Goal: Information Seeking & Learning: Learn about a topic

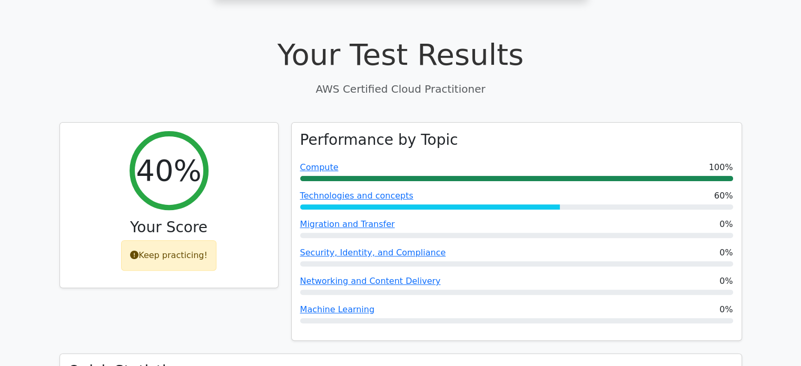
scroll to position [0, 6]
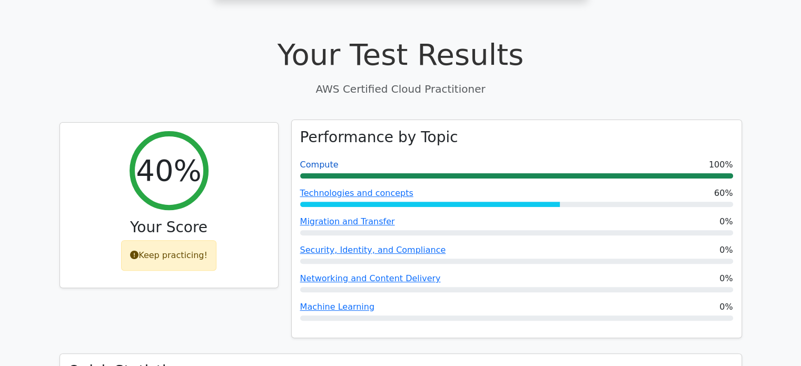
click at [319, 160] on link "Compute" at bounding box center [319, 165] width 38 height 10
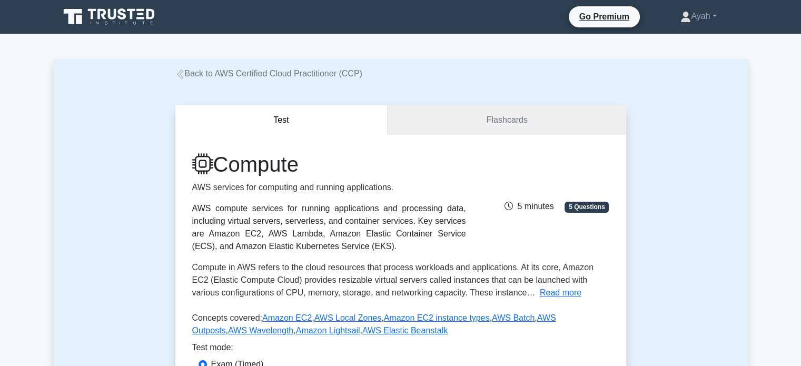
click at [191, 76] on link "Back to AWS Certified Cloud Practitioner (CCP)" at bounding box center [268, 73] width 187 height 9
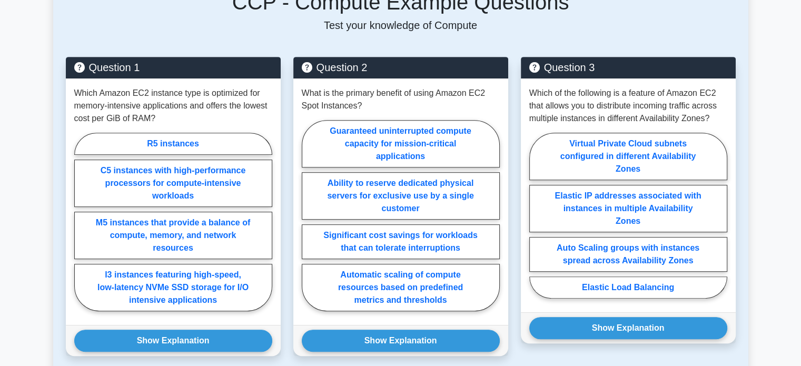
scroll to position [497, 0]
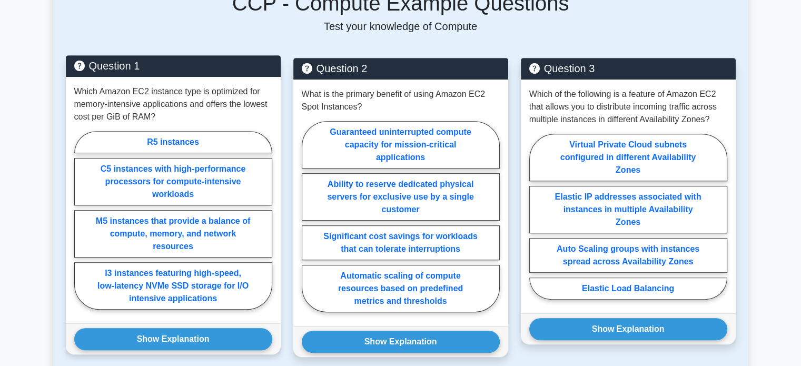
click at [128, 107] on p "Which Amazon EC2 instance type is optimized for memory-intensive applications a…" at bounding box center [173, 104] width 198 height 38
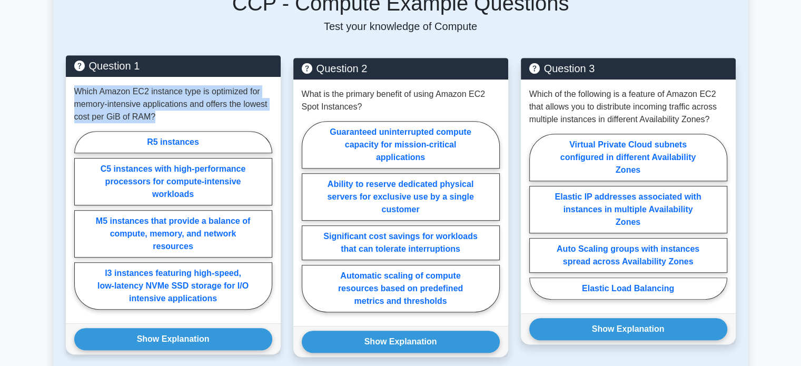
click at [128, 107] on p "Which Amazon EC2 instance type is optimized for memory-intensive applications a…" at bounding box center [173, 104] width 198 height 38
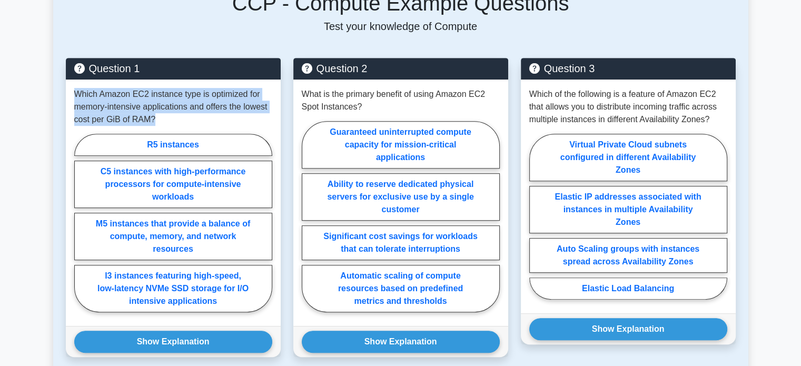
click at [57, 95] on div "Back to AWS Certified Cloud Practitioner (CCP) Test Flashcards Compute AWS serv…" at bounding box center [401, 158] width 696 height 1193
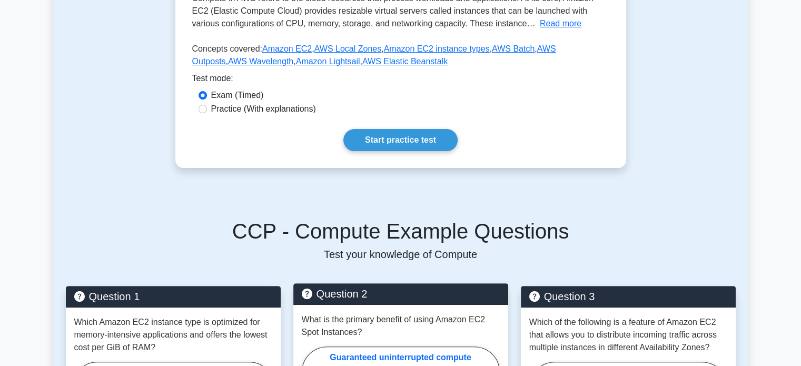
scroll to position [261, 0]
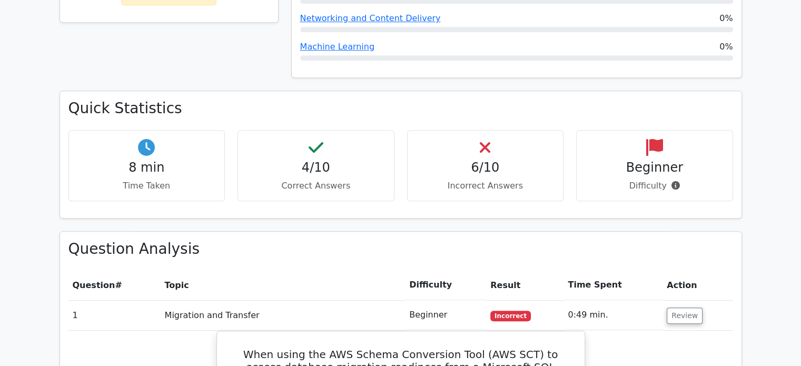
scroll to position [581, 0]
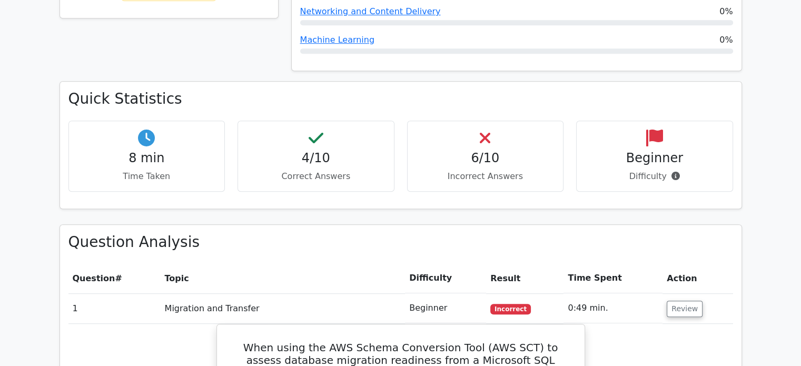
click at [486, 125] on div "6/10 Incorrect Answers" at bounding box center [485, 156] width 157 height 71
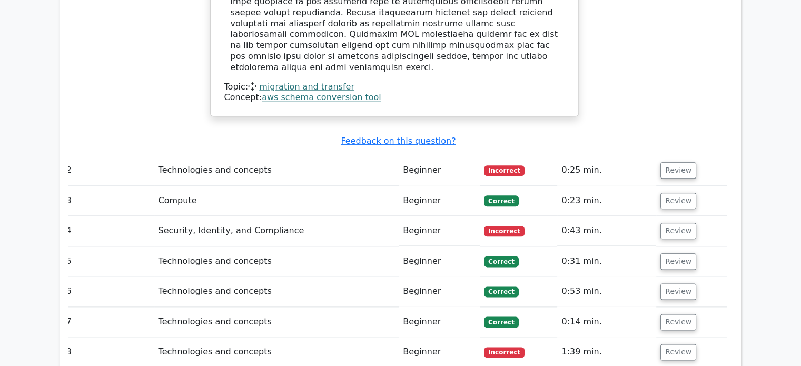
scroll to position [1244, 0]
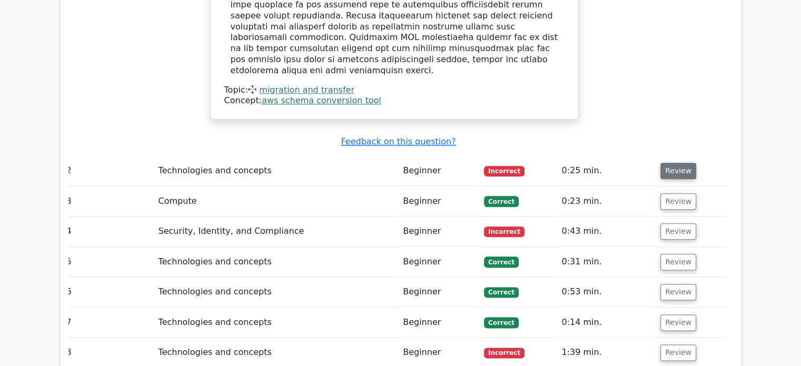
click at [689, 163] on button "Review" at bounding box center [679, 171] width 36 height 16
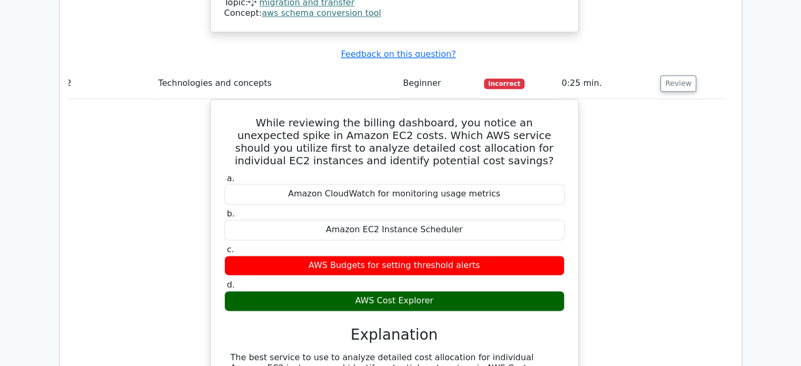
scroll to position [1326, 0]
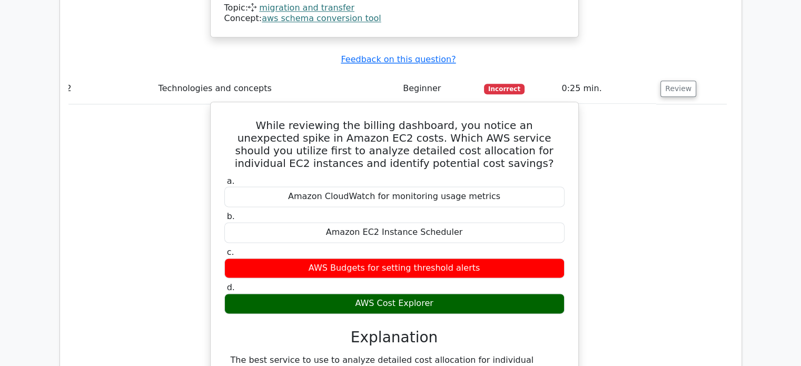
click at [292, 119] on h5 "While reviewing the billing dashboard, you notice an unexpected spike in Amazon…" at bounding box center [394, 144] width 342 height 51
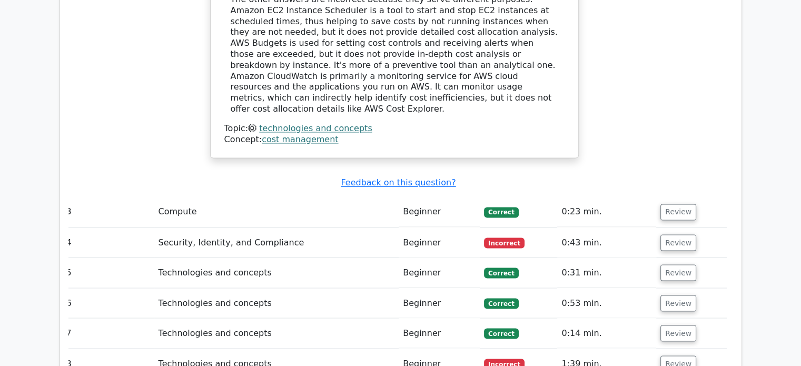
scroll to position [1769, 0]
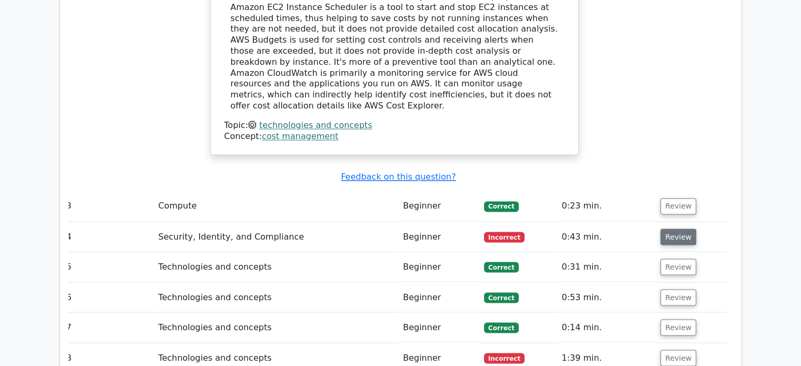
click at [672, 229] on button "Review" at bounding box center [679, 237] width 36 height 16
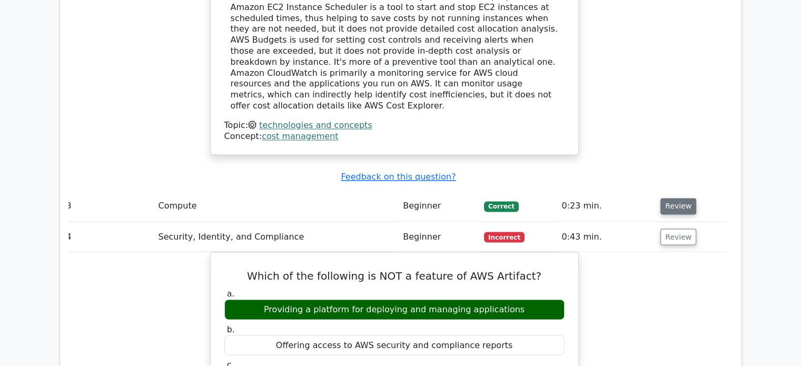
click at [674, 198] on button "Review" at bounding box center [679, 206] width 36 height 16
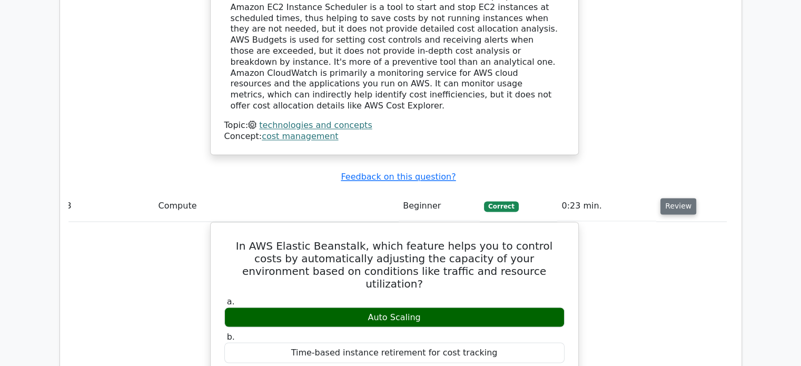
click at [674, 198] on button "Review" at bounding box center [679, 206] width 36 height 16
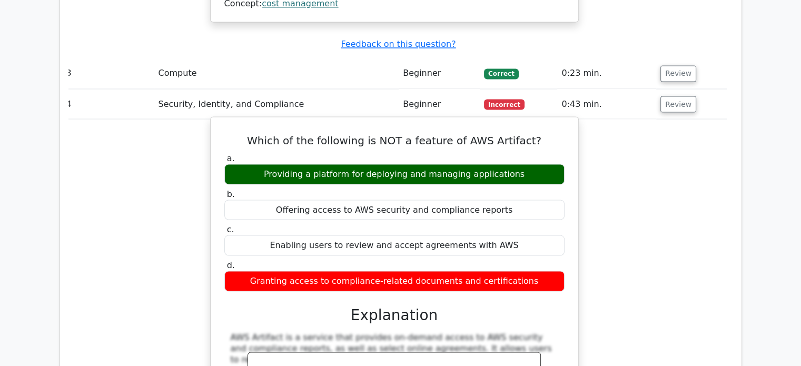
scroll to position [1901, 0]
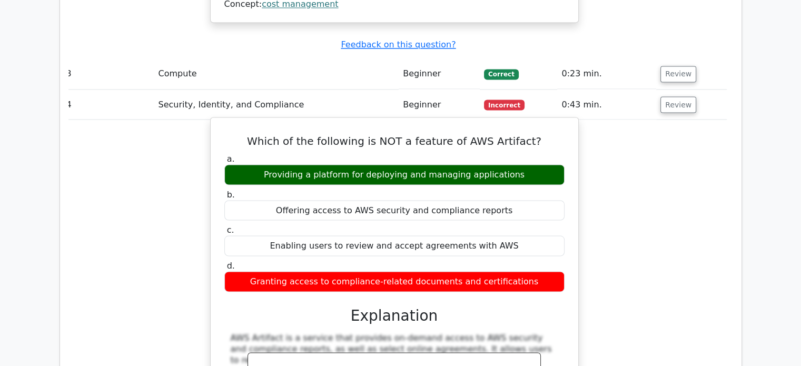
click at [498, 134] on h5 "Which of the following is NOT a feature of AWS Artifact?" at bounding box center [394, 140] width 342 height 13
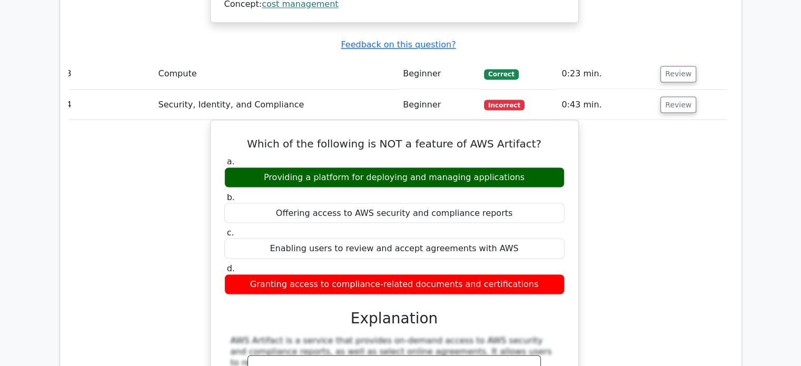
click at [672, 167] on div "Which of the following is NOT a feature of AWS Artifact? a. Providing a platfor…" at bounding box center [394, 314] width 665 height 389
click at [672, 96] on button "Review" at bounding box center [679, 104] width 36 height 16
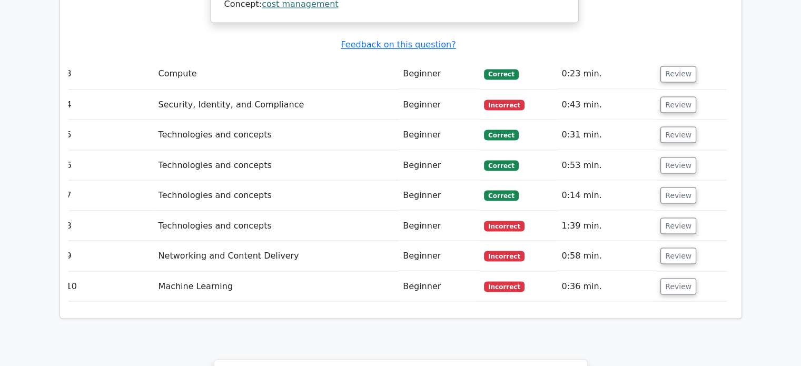
scroll to position [1931, 0]
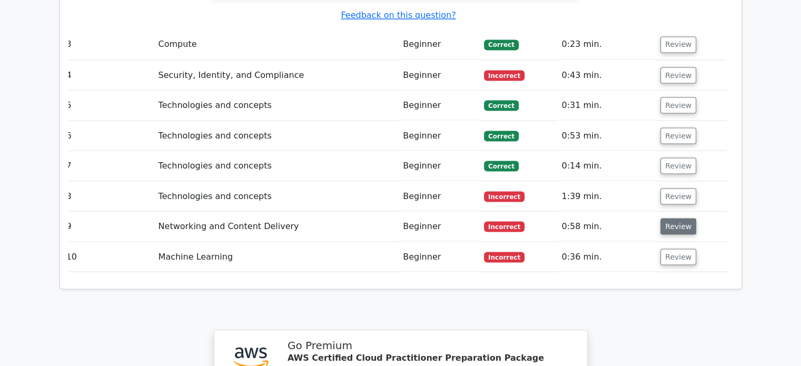
click at [668, 218] on button "Review" at bounding box center [679, 226] width 36 height 16
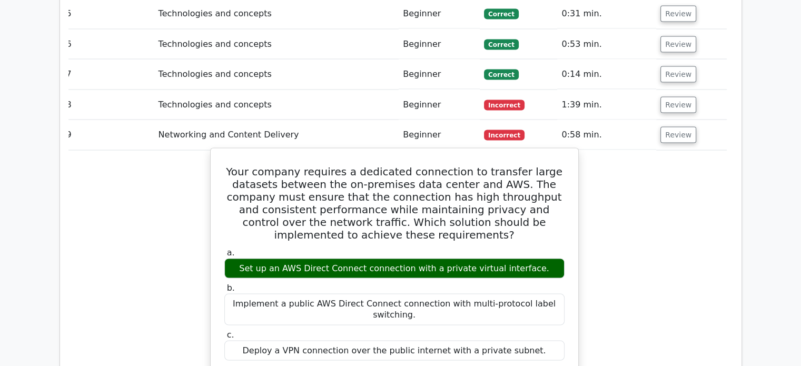
scroll to position [2021, 0]
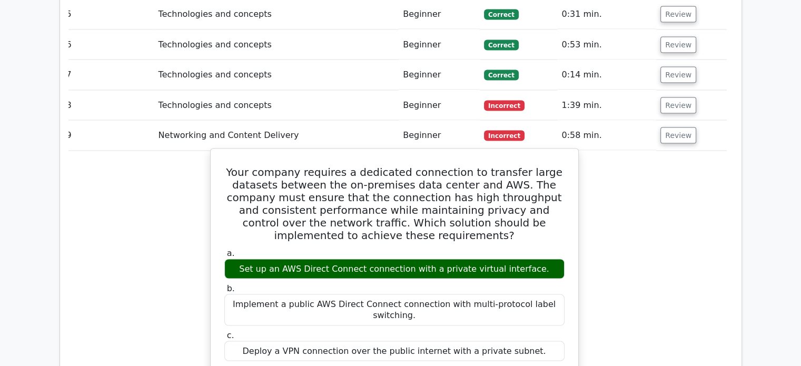
click at [361, 259] on div "Set up an AWS Direct Connect connection with a private virtual interface." at bounding box center [394, 269] width 340 height 21
click at [363, 283] on label "b. Implement a public AWS Direct Connect connection with multi-protocol label s…" at bounding box center [394, 304] width 340 height 42
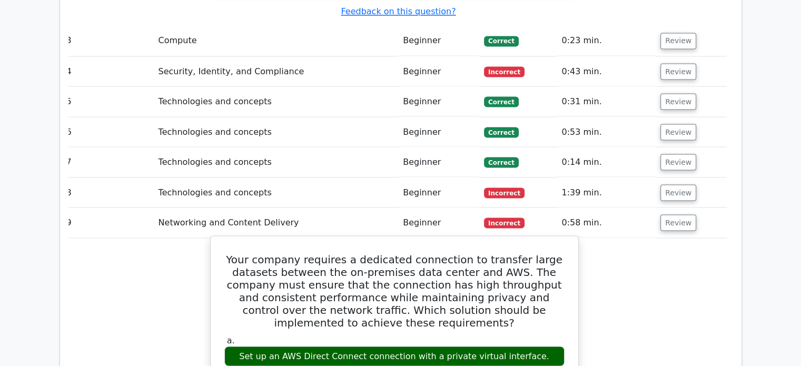
scroll to position [1925, 0]
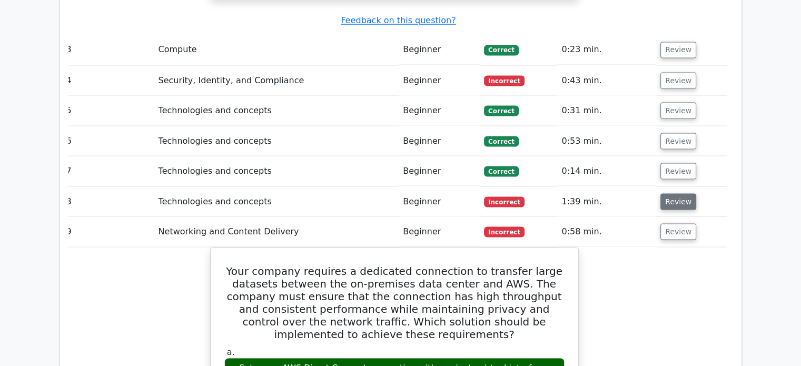
click at [666, 193] on button "Review" at bounding box center [679, 201] width 36 height 16
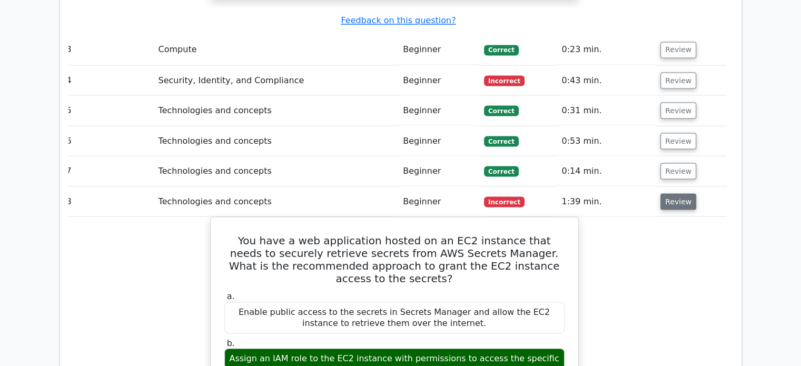
click at [666, 193] on button "Review" at bounding box center [679, 201] width 36 height 16
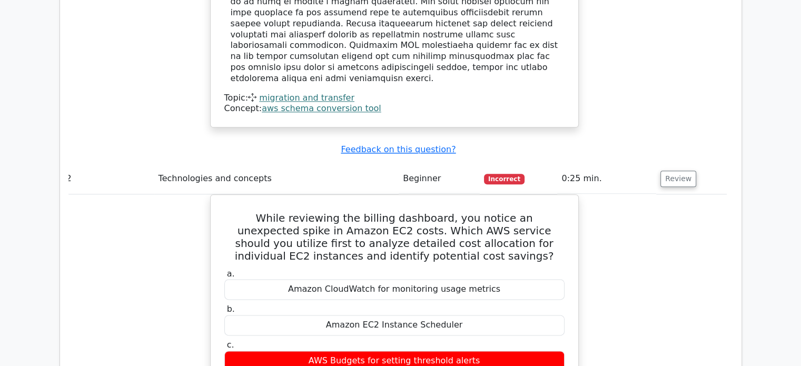
scroll to position [1220, 0]
